Goal: Information Seeking & Learning: Compare options

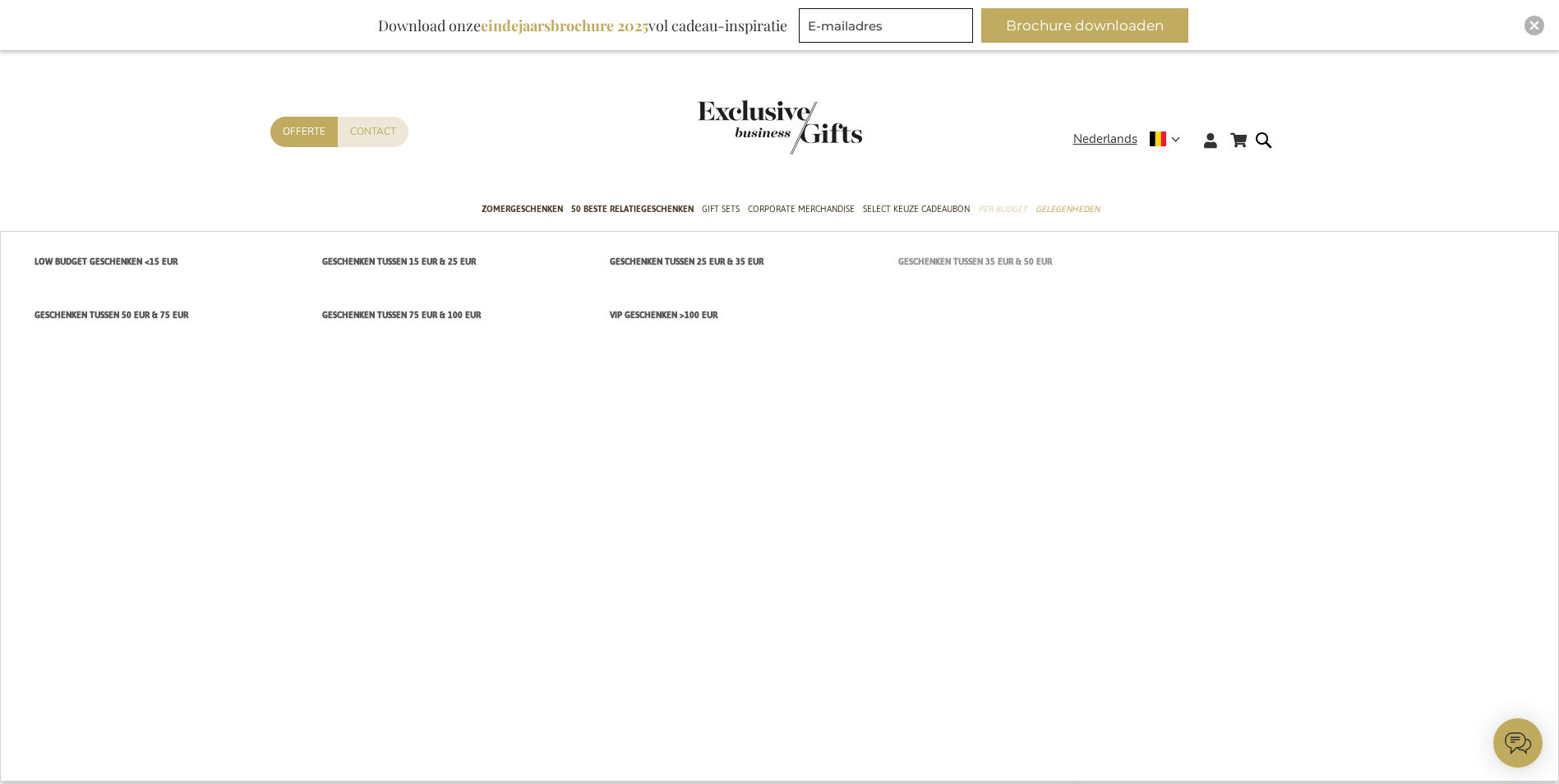
click at [996, 259] on span "Geschenken tussen 35 EUR & 50 EUR" at bounding box center [975, 261] width 154 height 17
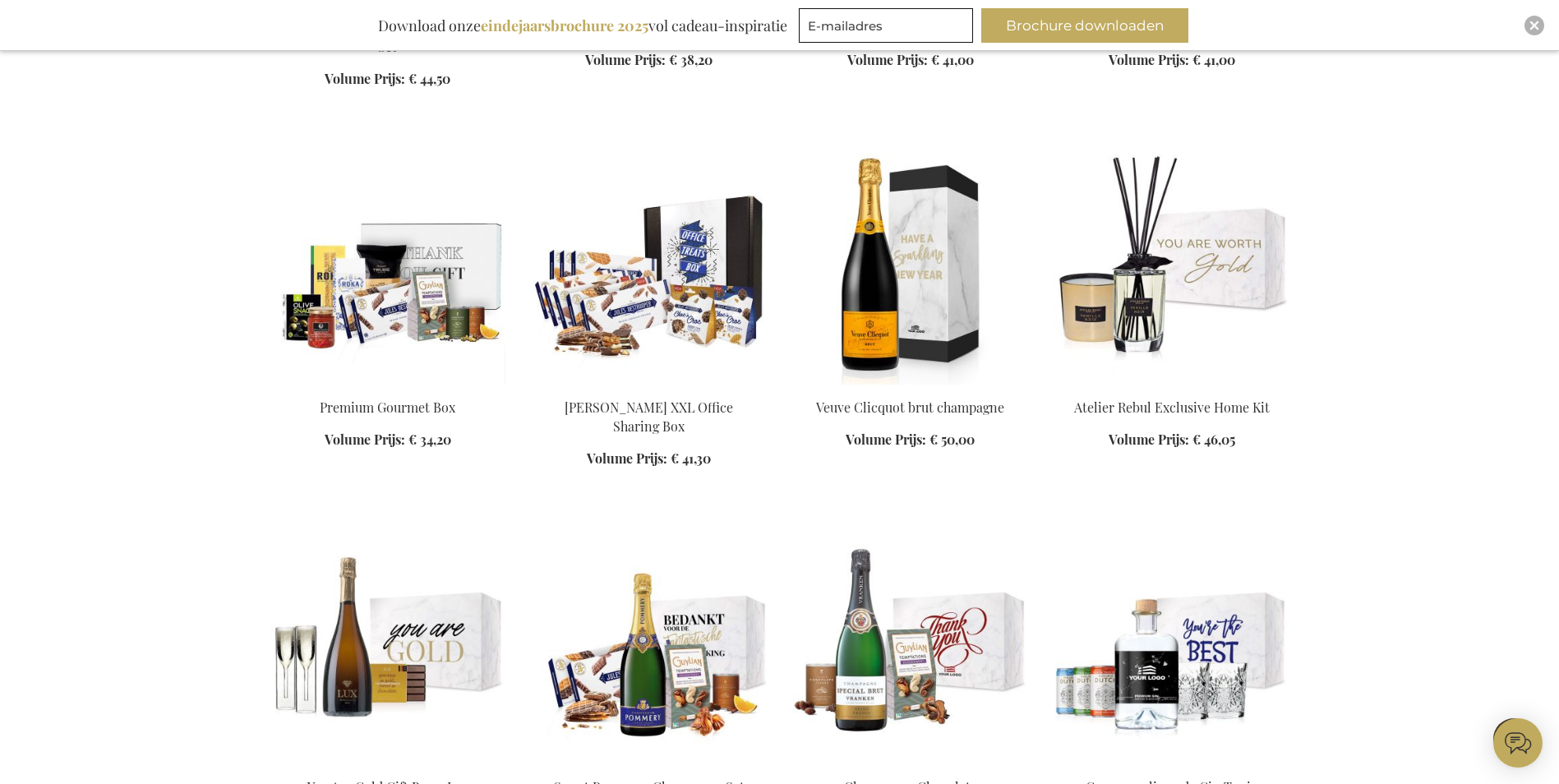
scroll to position [986, 0]
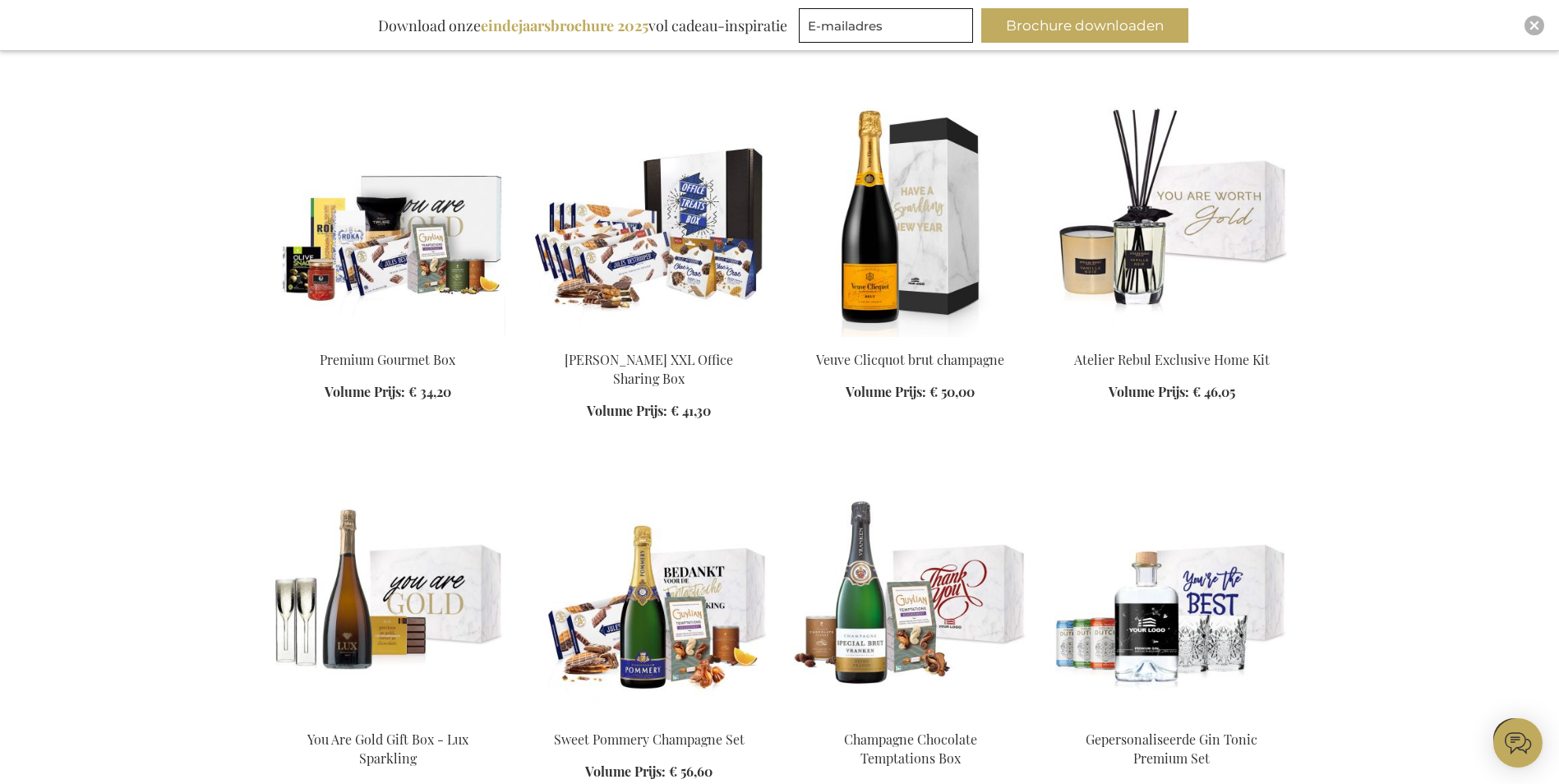
click at [378, 263] on img at bounding box center [387, 221] width 235 height 230
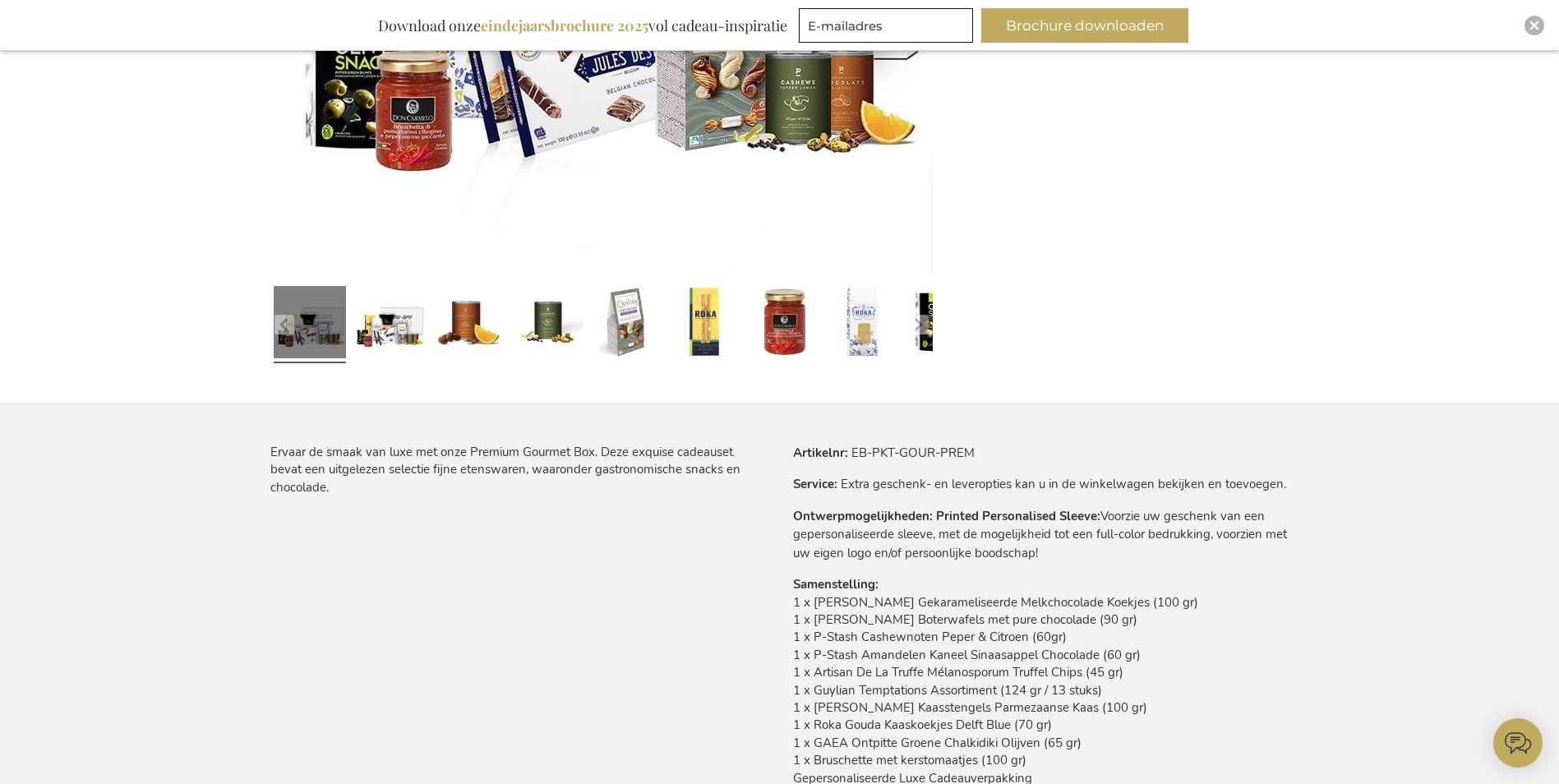
scroll to position [739, 0]
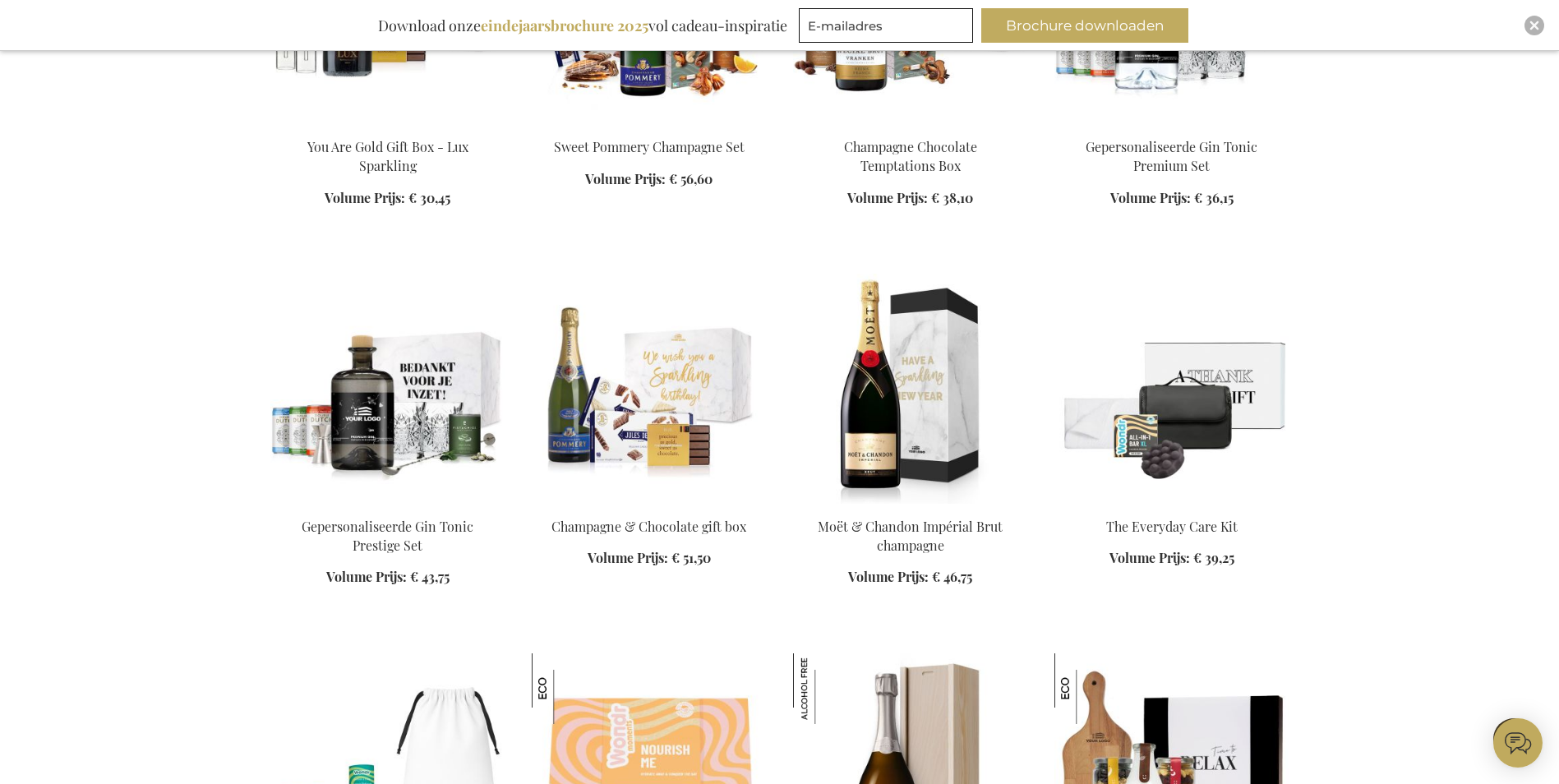
scroll to position [1668, 0]
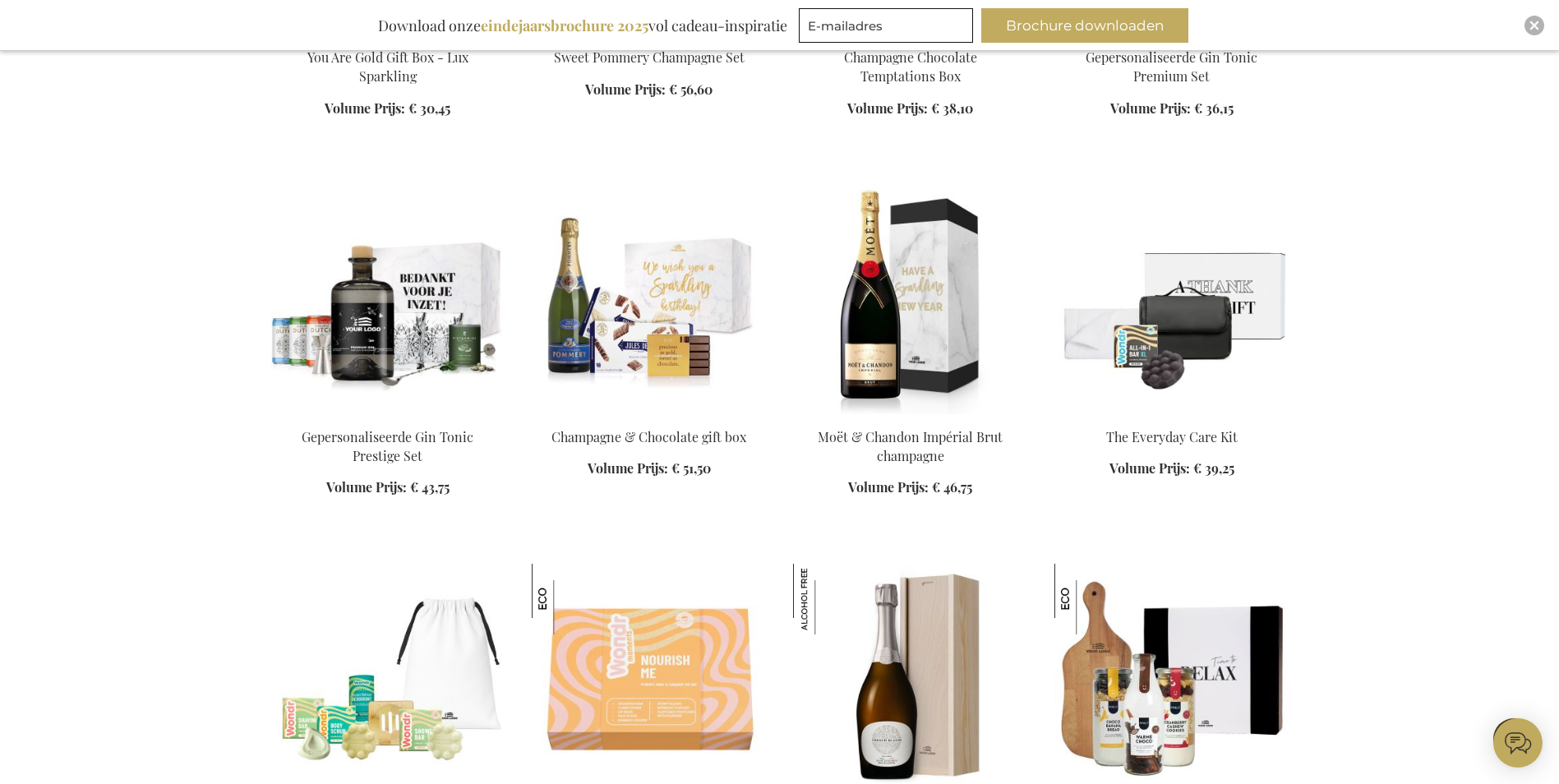
click at [1162, 388] on img at bounding box center [1172, 299] width 235 height 230
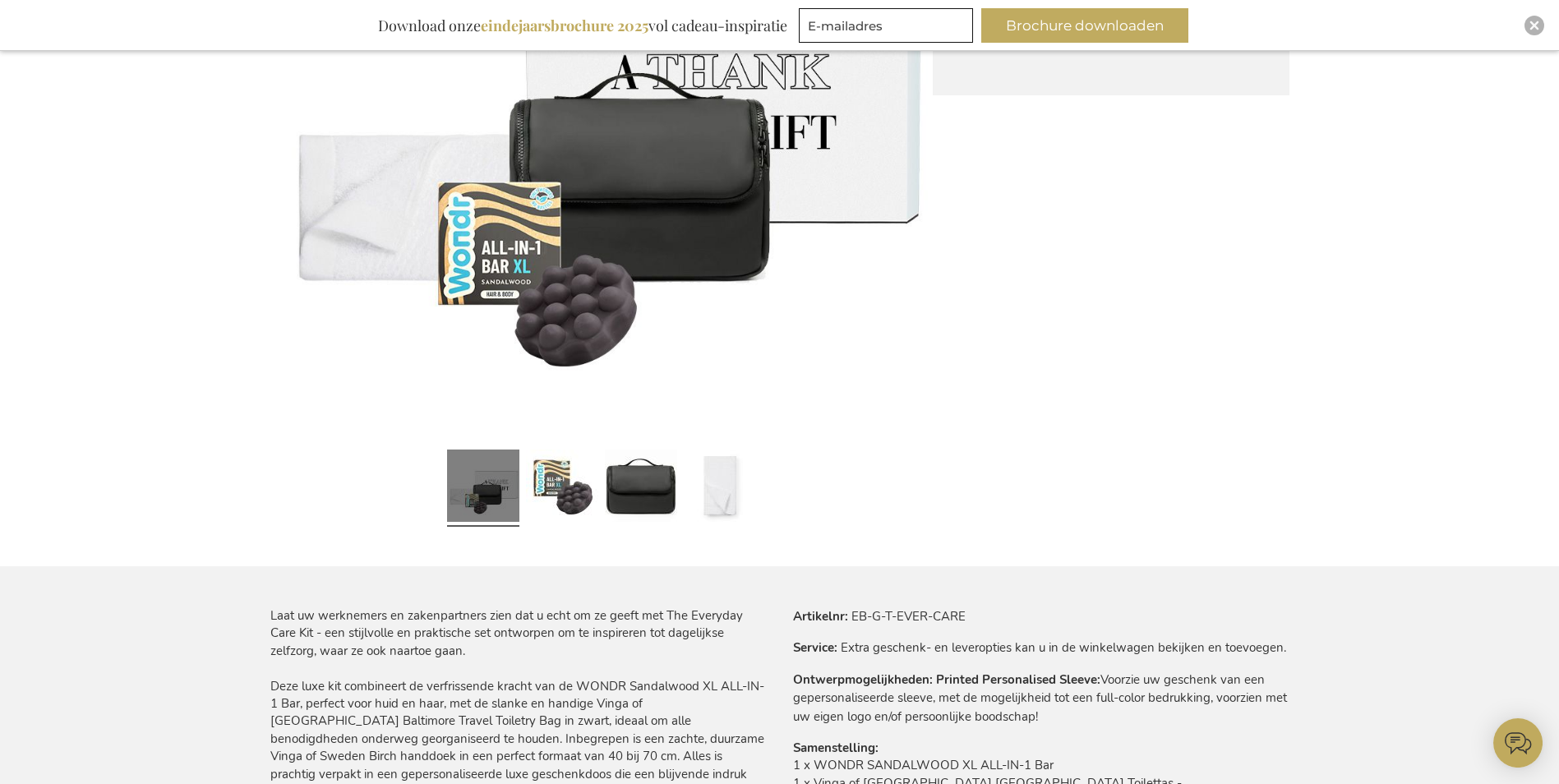
scroll to position [739, 0]
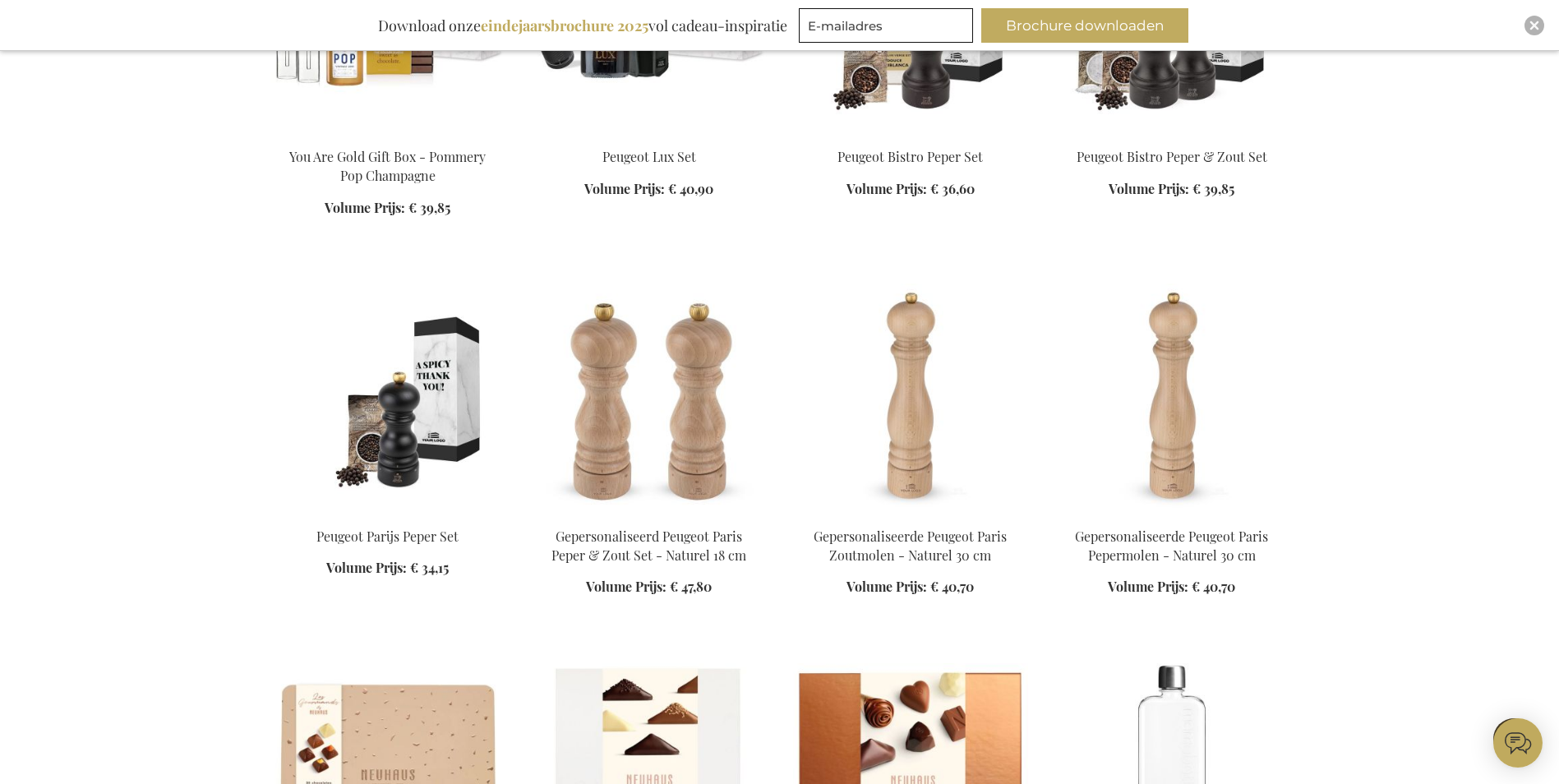
scroll to position [1782, 0]
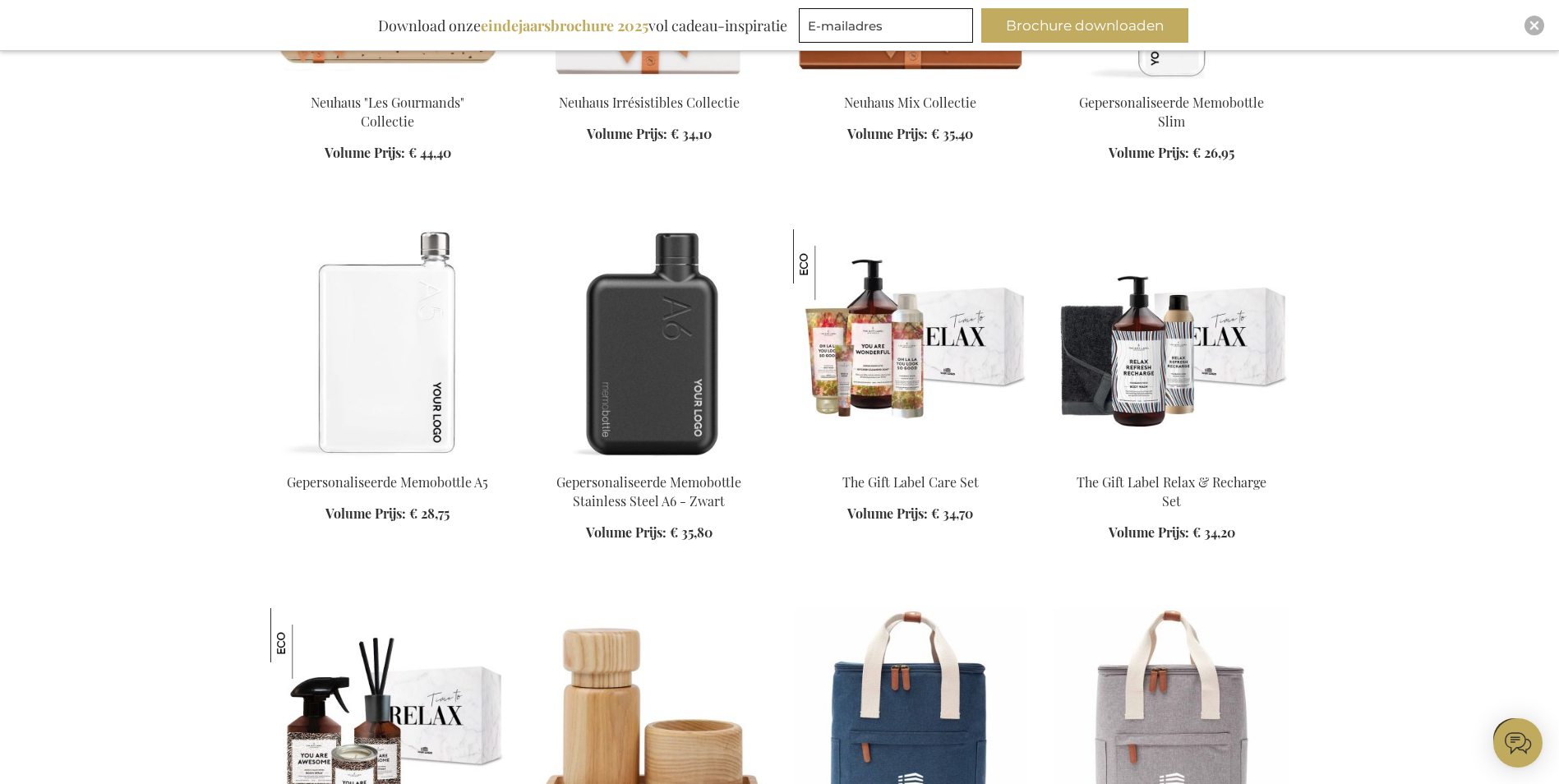
scroll to position [2850, 0]
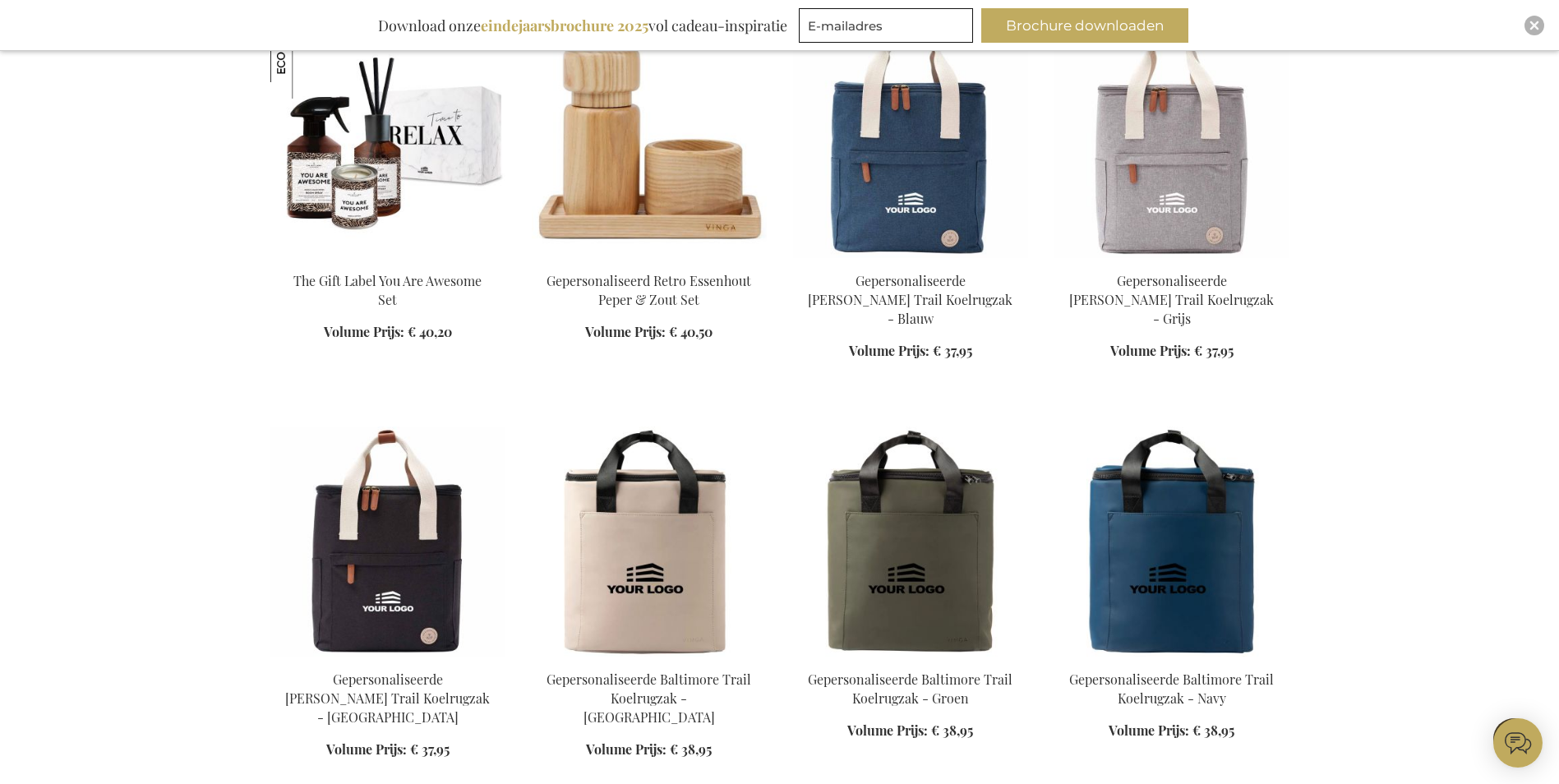
scroll to position [3096, 0]
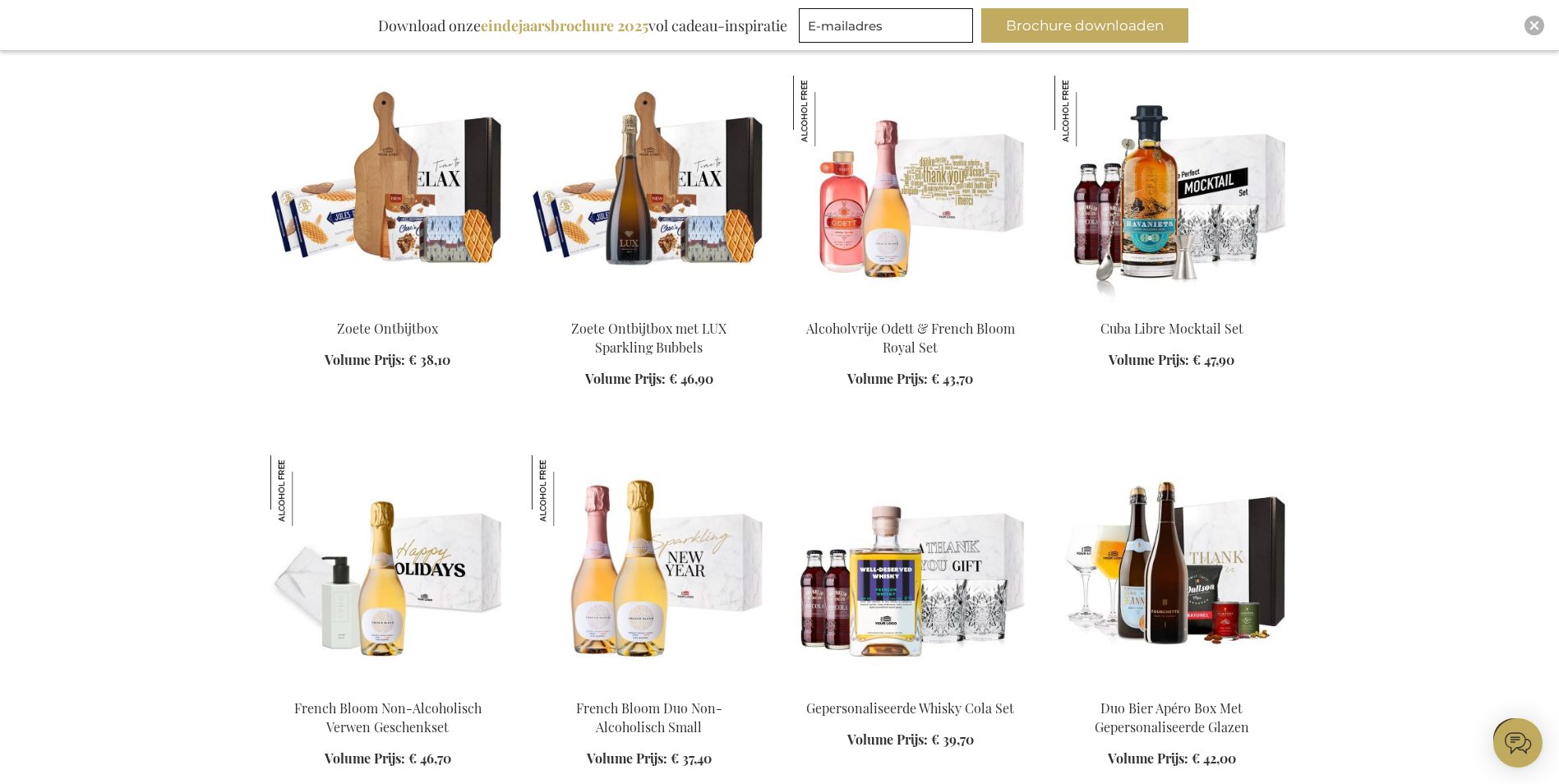
scroll to position [4823, 0]
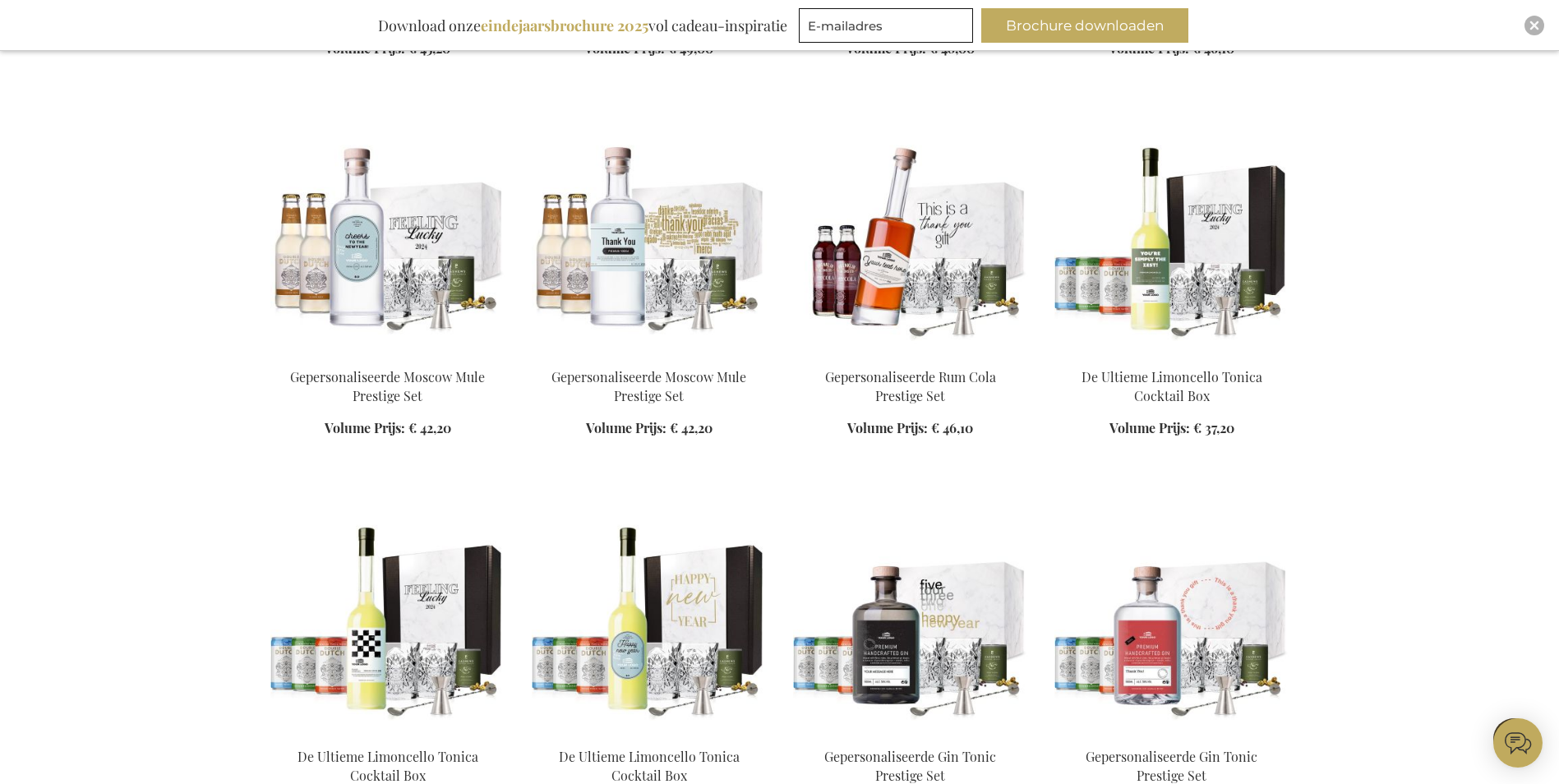
scroll to position [5727, 0]
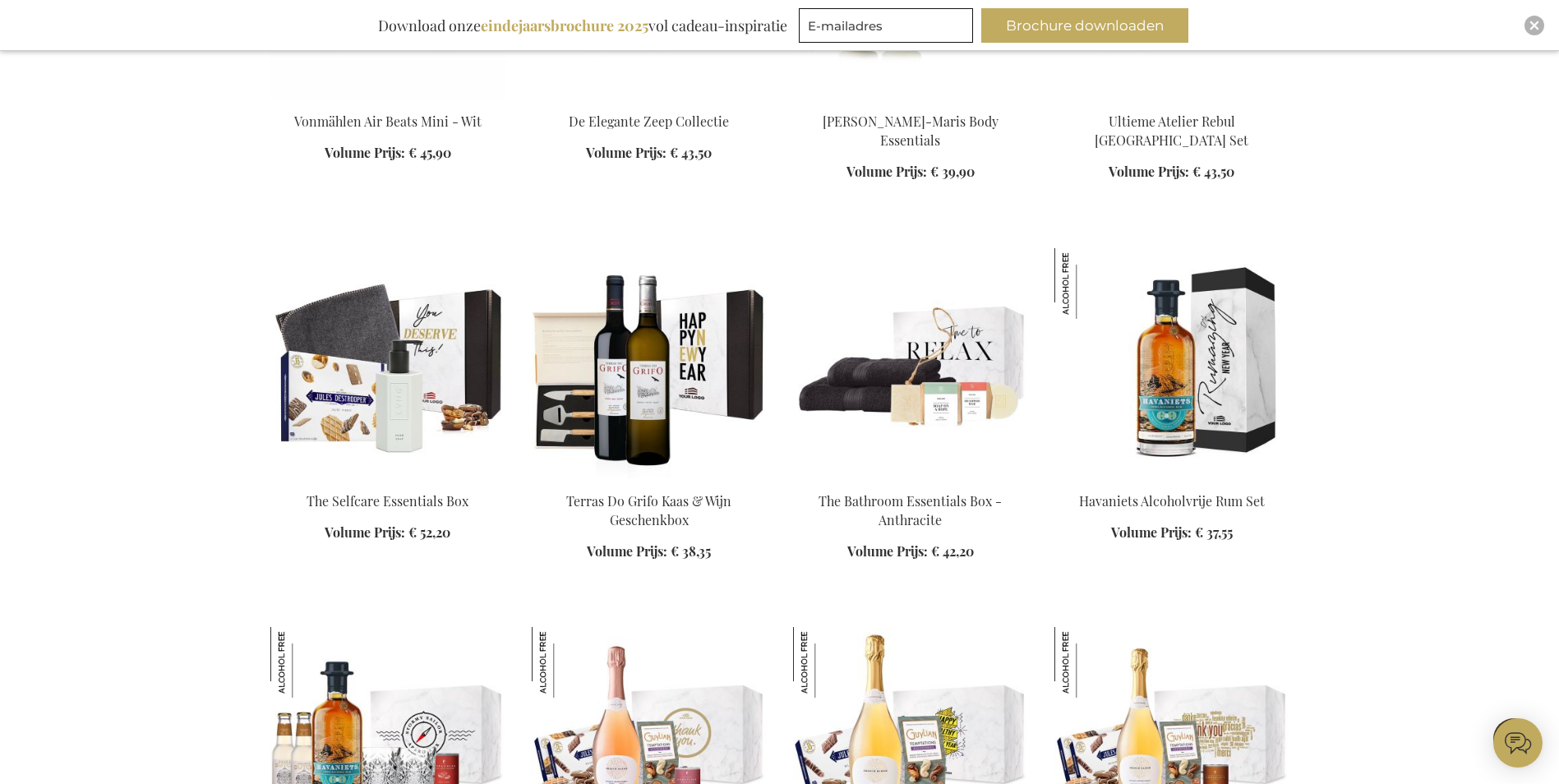
scroll to position [7124, 0]
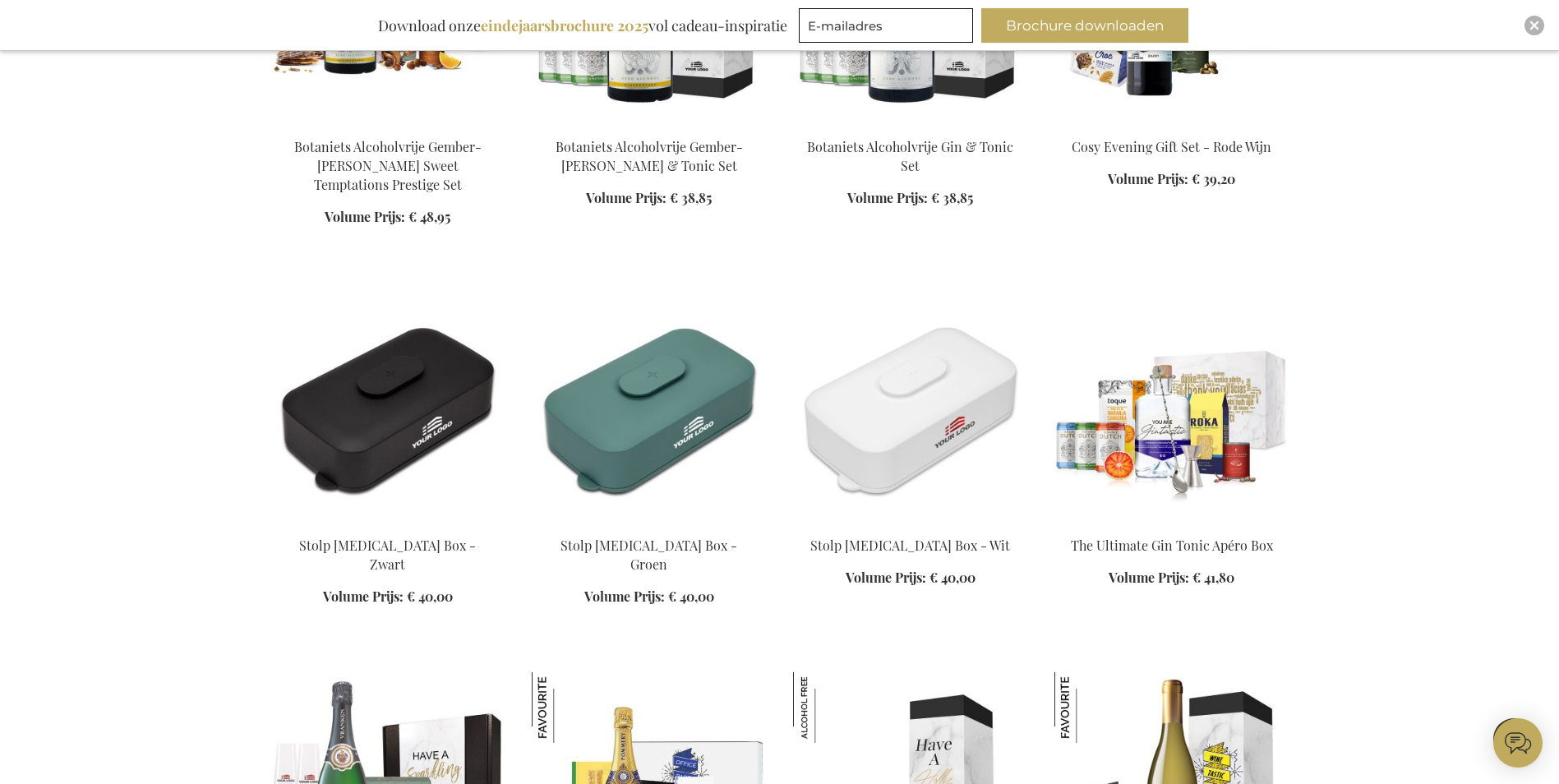
scroll to position [8275, 0]
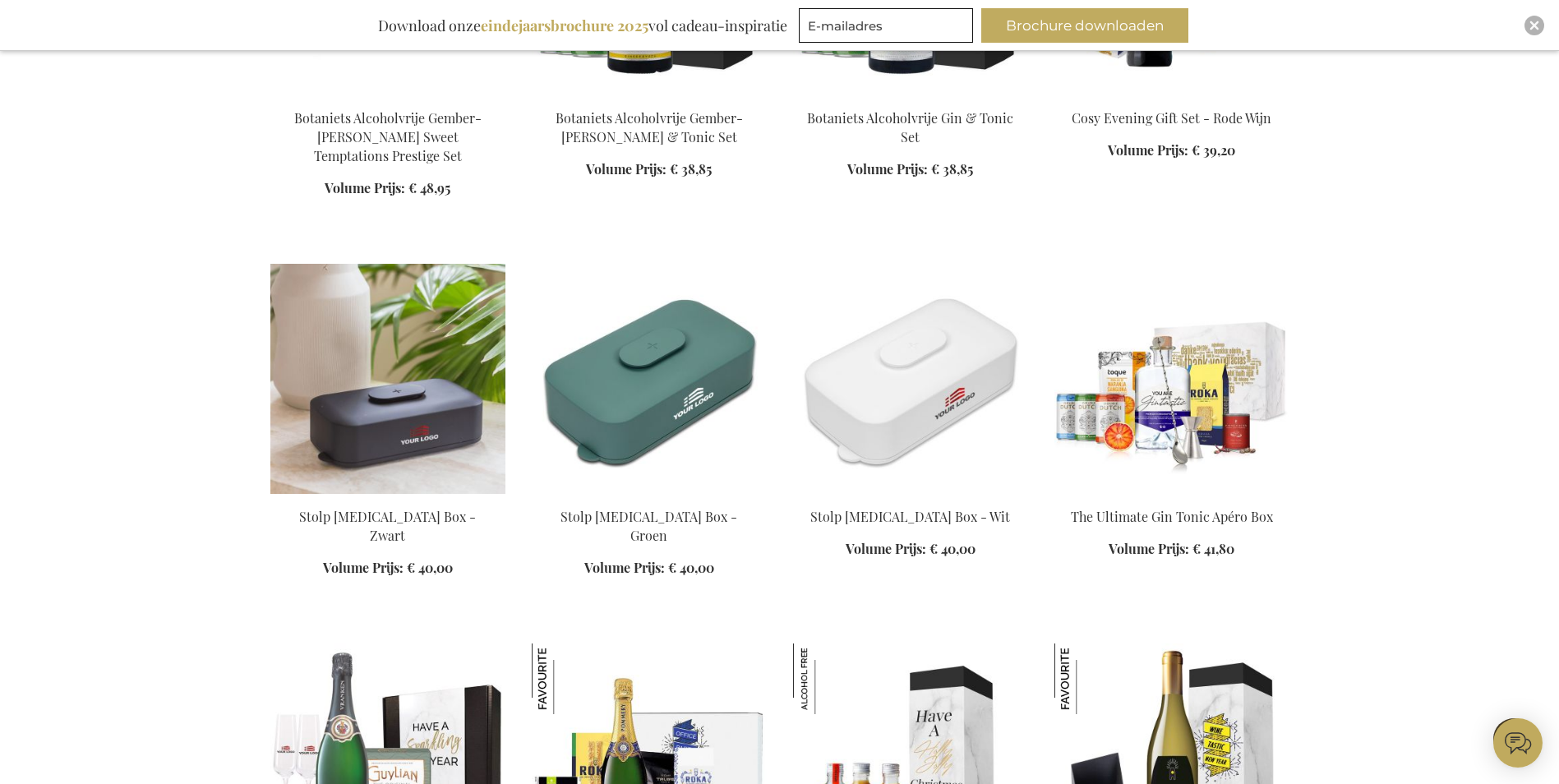
click at [319, 374] on img at bounding box center [387, 378] width 235 height 230
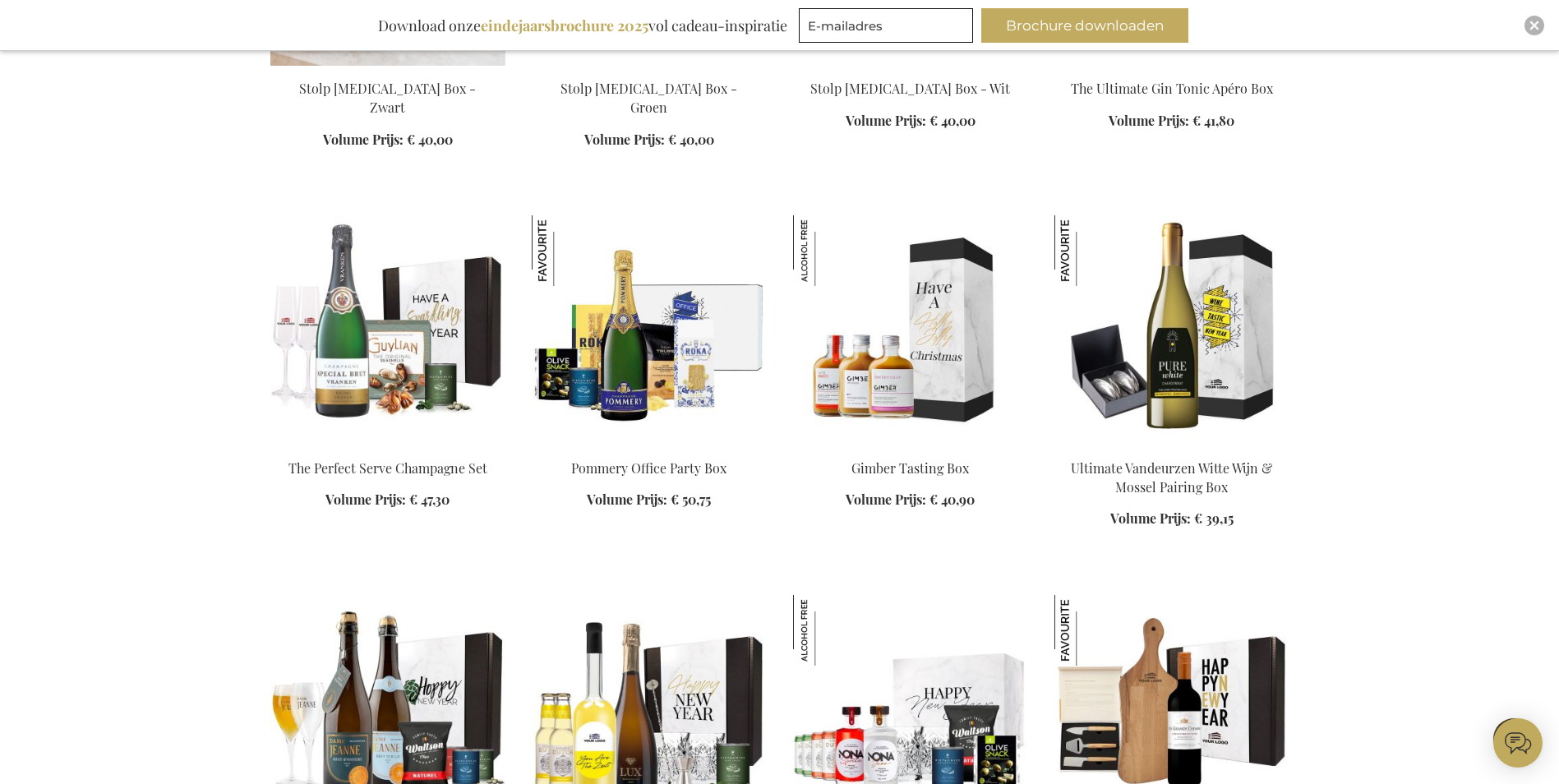
scroll to position [1839, 0]
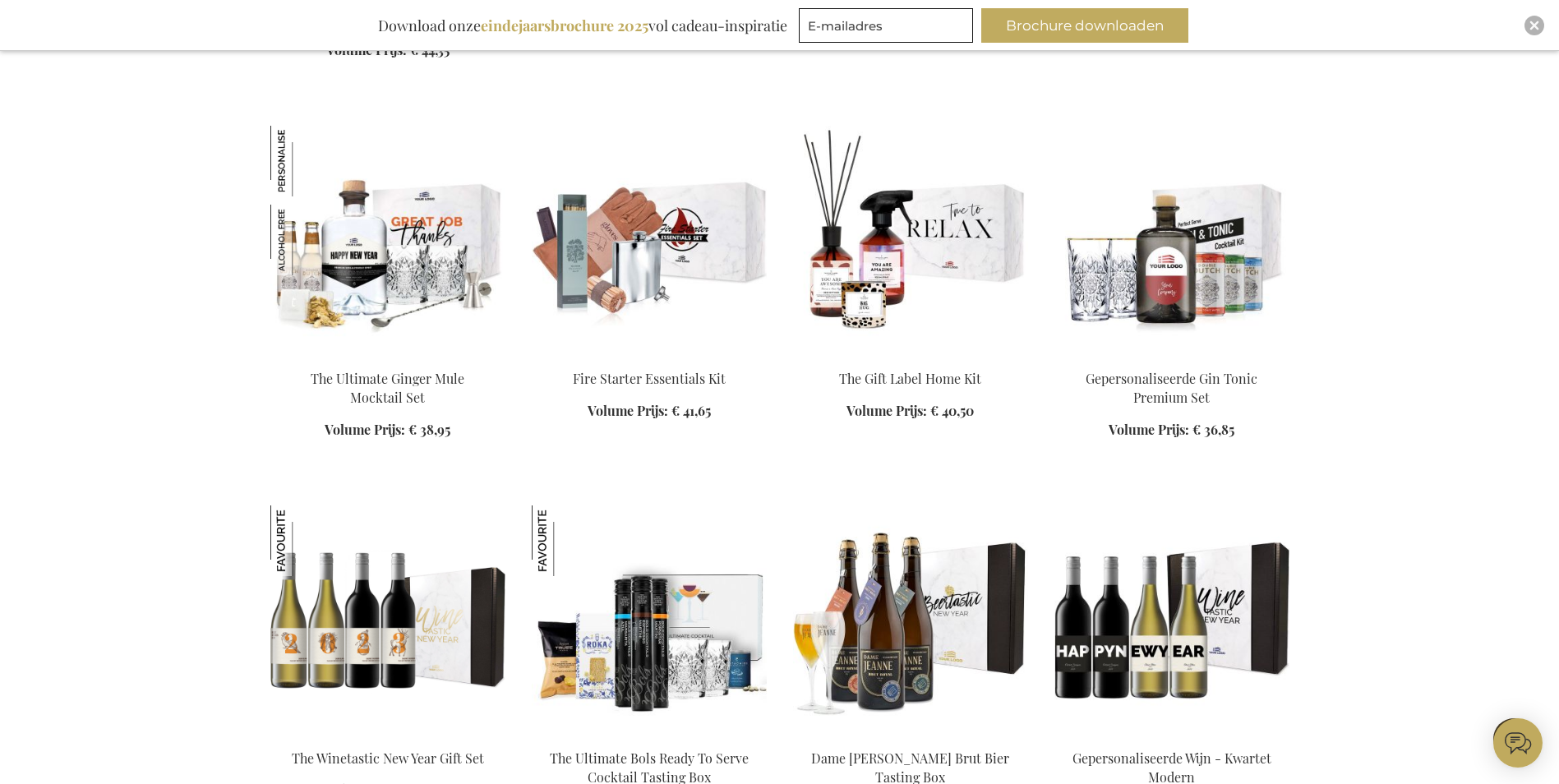
scroll to position [4305, 0]
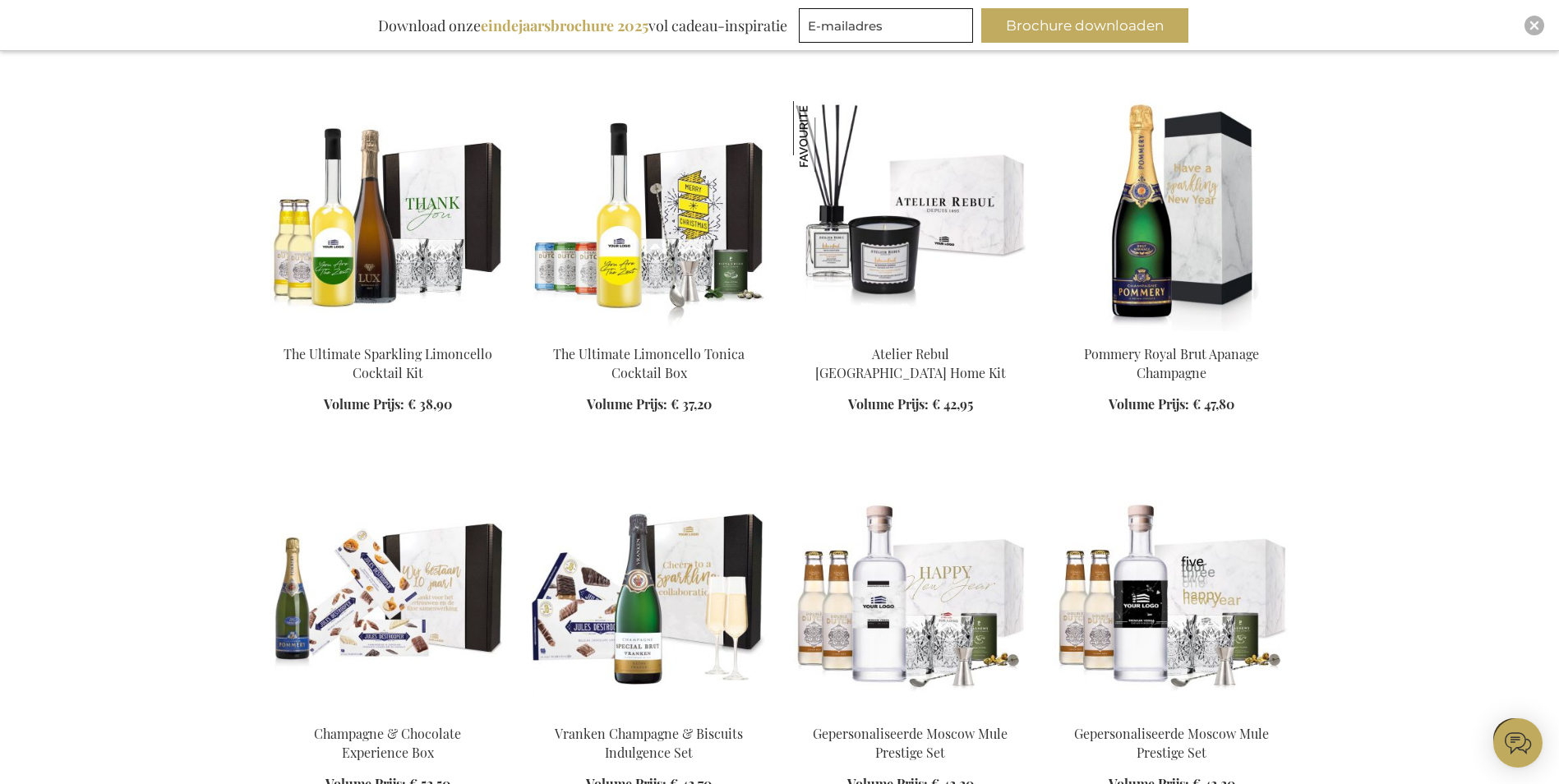
scroll to position [4798, 0]
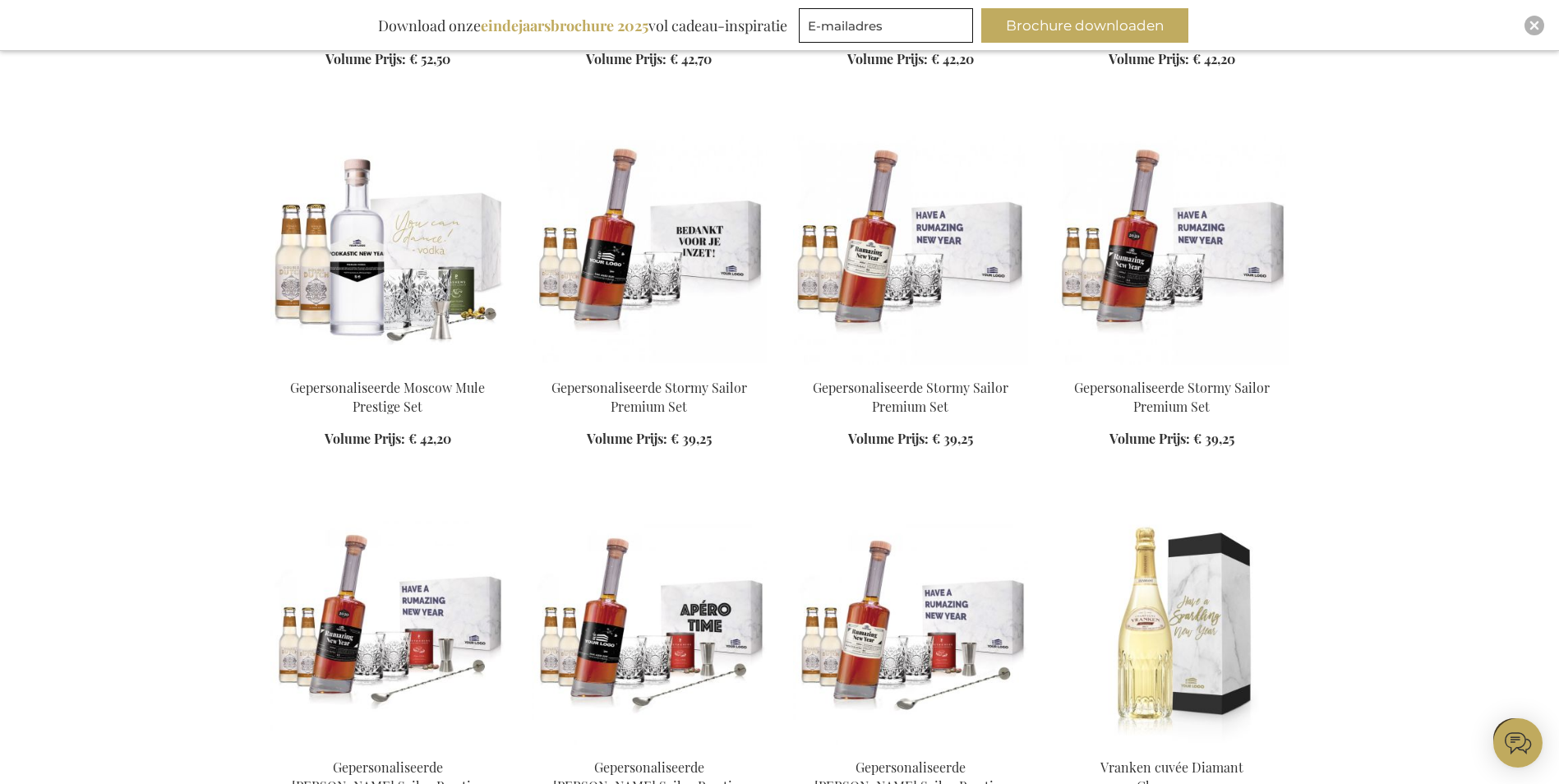
scroll to position [5948, 0]
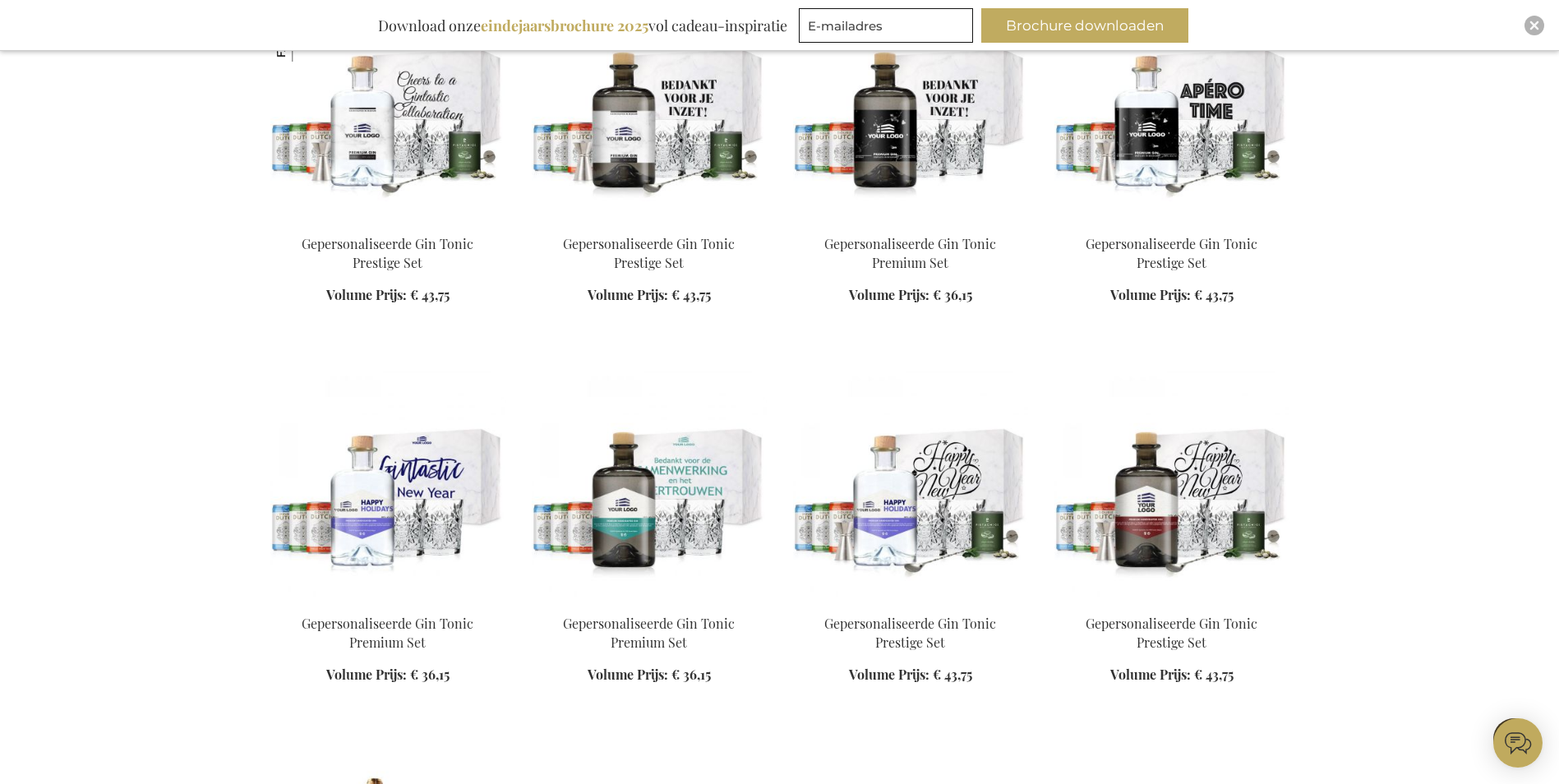
scroll to position [8167, 0]
